Goal: Find specific page/section: Find specific page/section

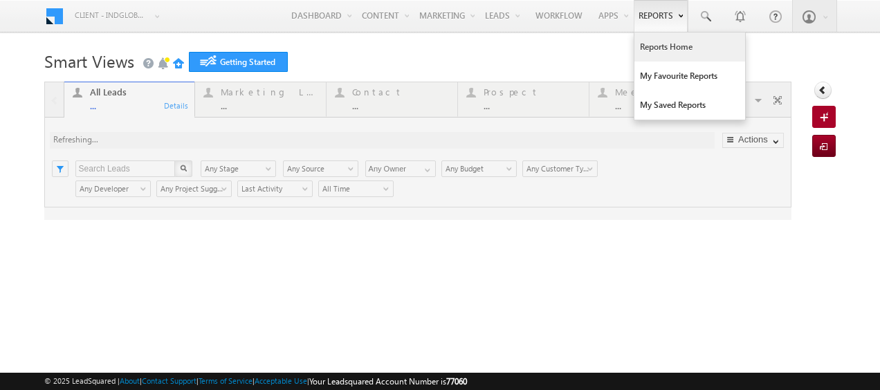
click at [665, 40] on link "Reports Home" at bounding box center [689, 47] width 111 height 29
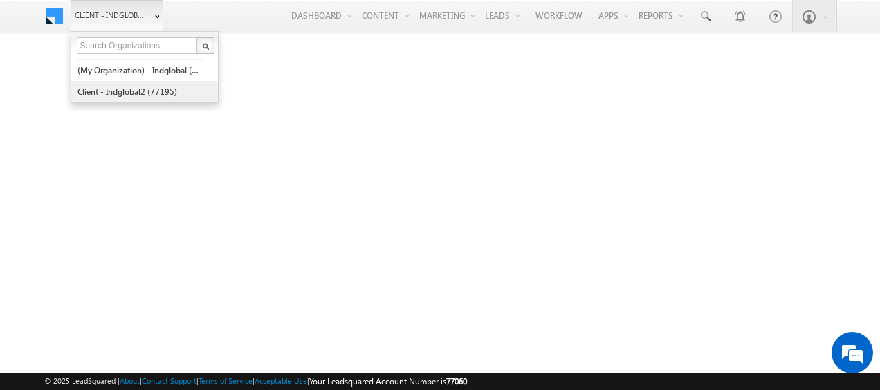
click at [141, 86] on link "Client - indglobal2 (77195)" at bounding box center [140, 91] width 127 height 21
